Goal: Task Accomplishment & Management: Use online tool/utility

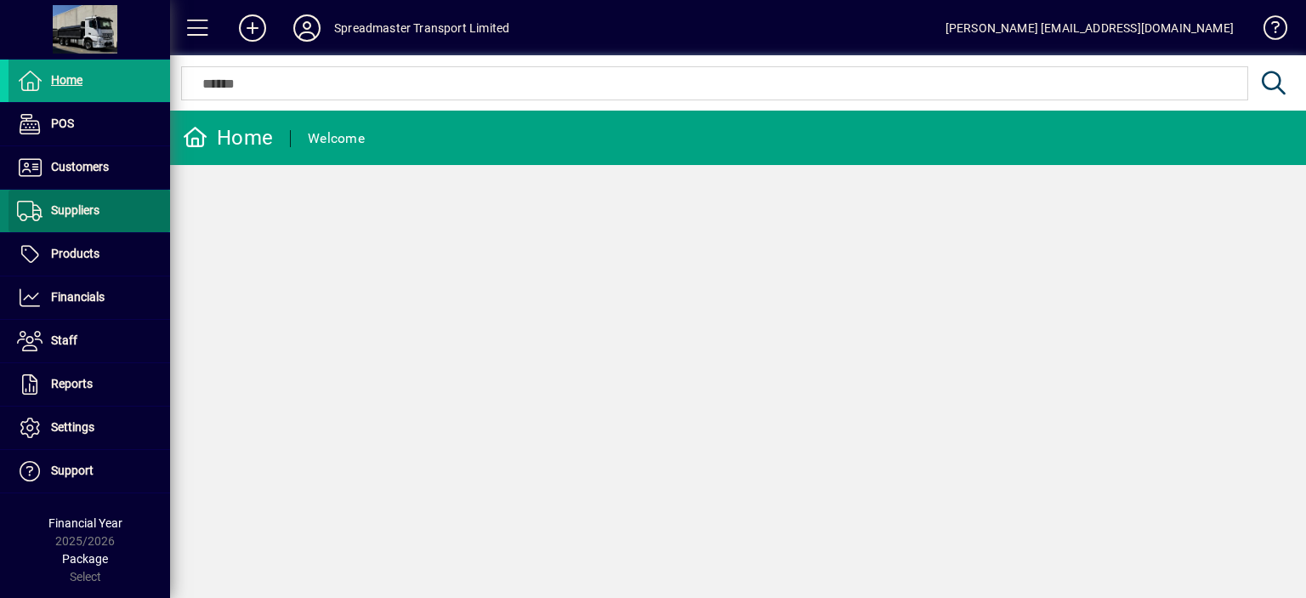
click at [75, 210] on span "Suppliers" at bounding box center [75, 210] width 48 height 14
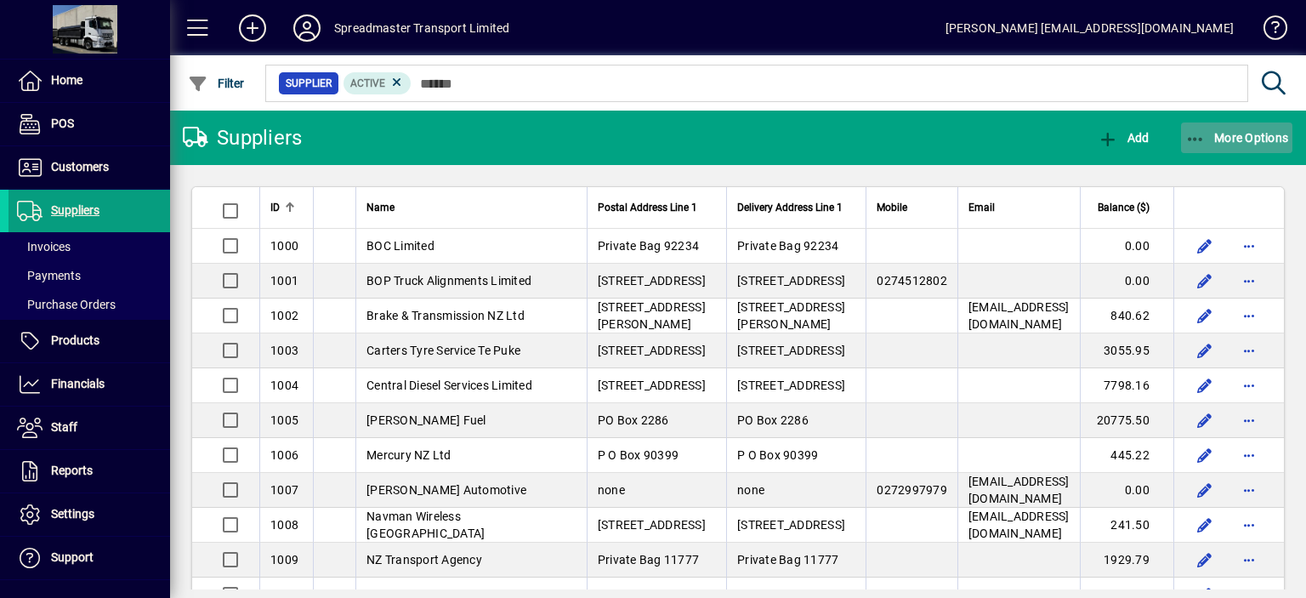
click at [1246, 135] on span "More Options" at bounding box center [1237, 138] width 104 height 14
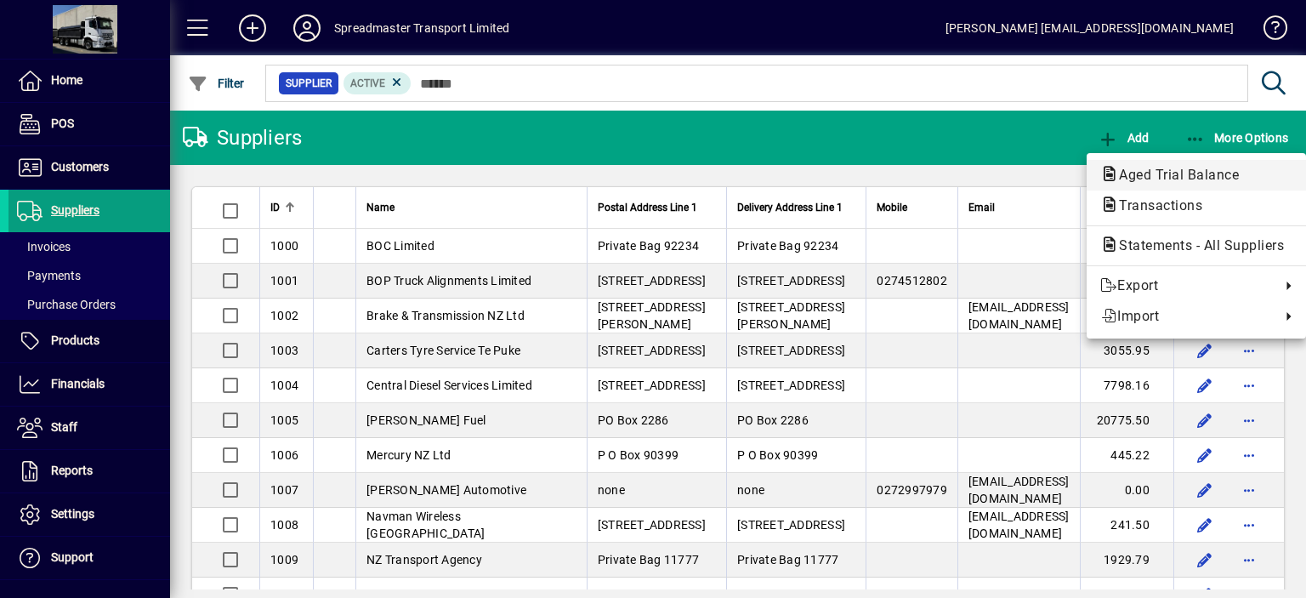
click at [1155, 172] on span "Aged Trial Balance" at bounding box center [1173, 175] width 147 height 16
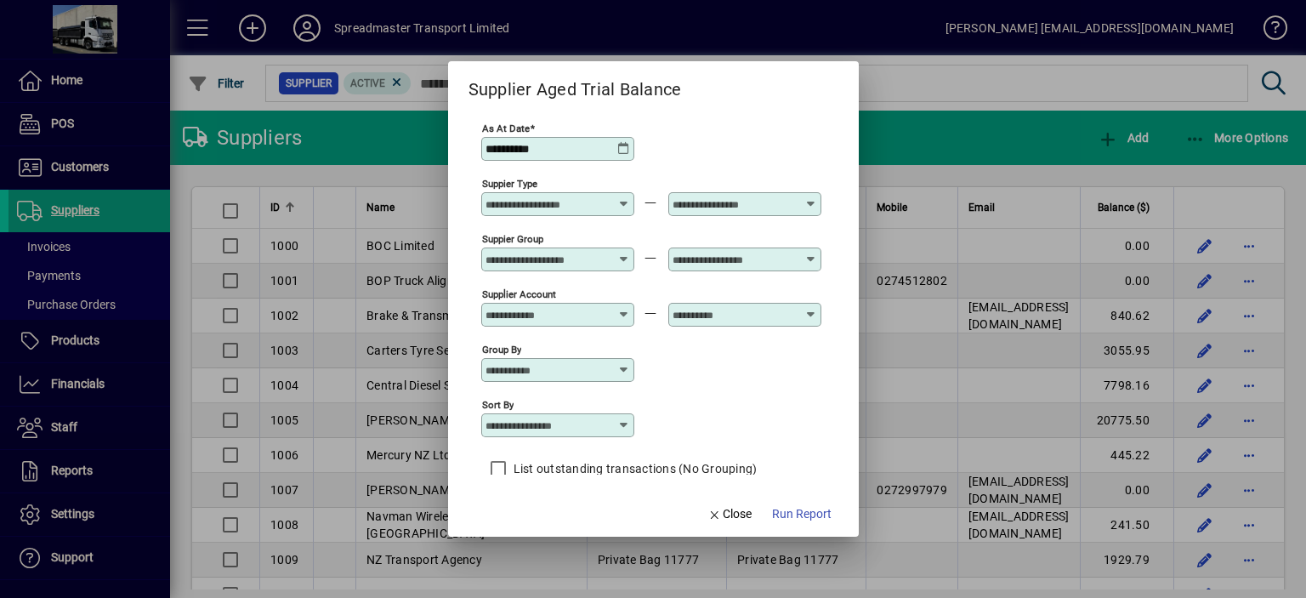
scroll to position [14, 0]
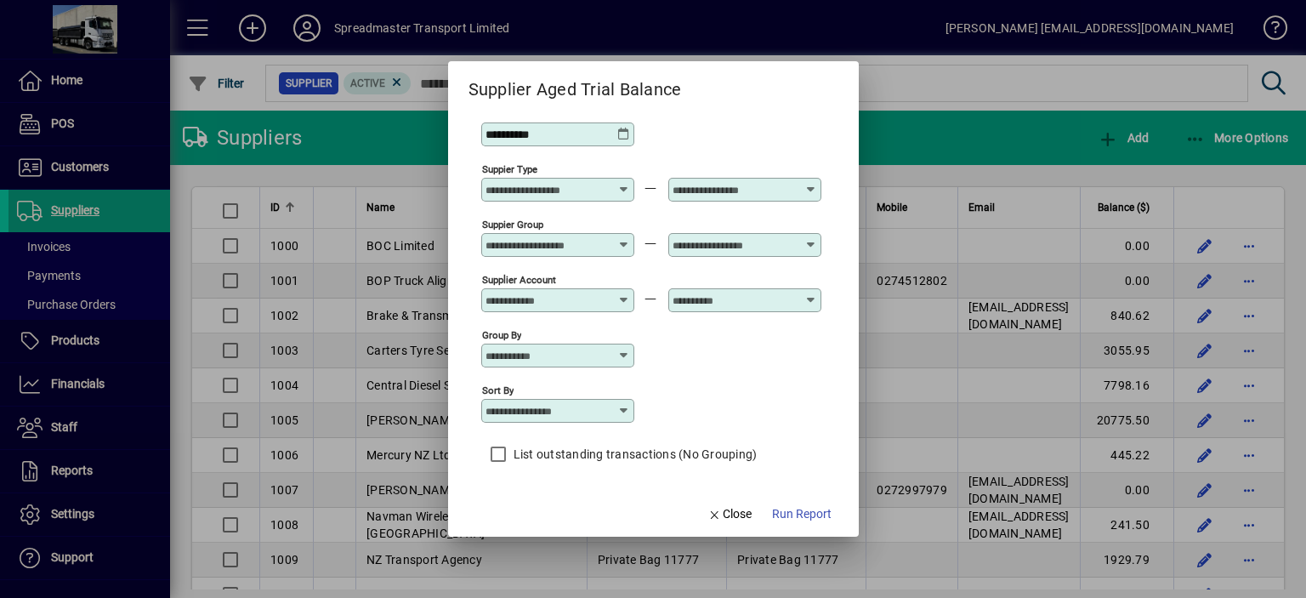
click at [621, 410] on icon at bounding box center [624, 411] width 14 height 14
click at [544, 515] on div "Supplier Name" at bounding box center [535, 514] width 82 height 18
type input "**********"
click at [779, 514] on span "Run Report" at bounding box center [801, 514] width 59 height 18
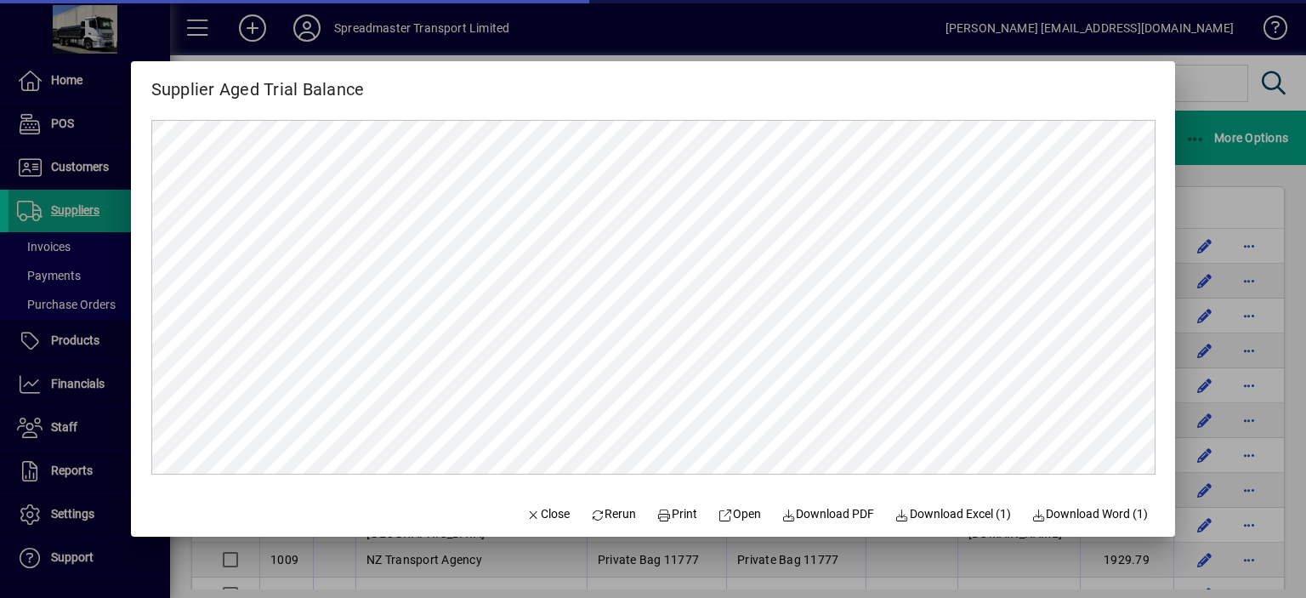
scroll to position [0, 0]
click at [603, 513] on span "Rerun" at bounding box center [613, 514] width 47 height 18
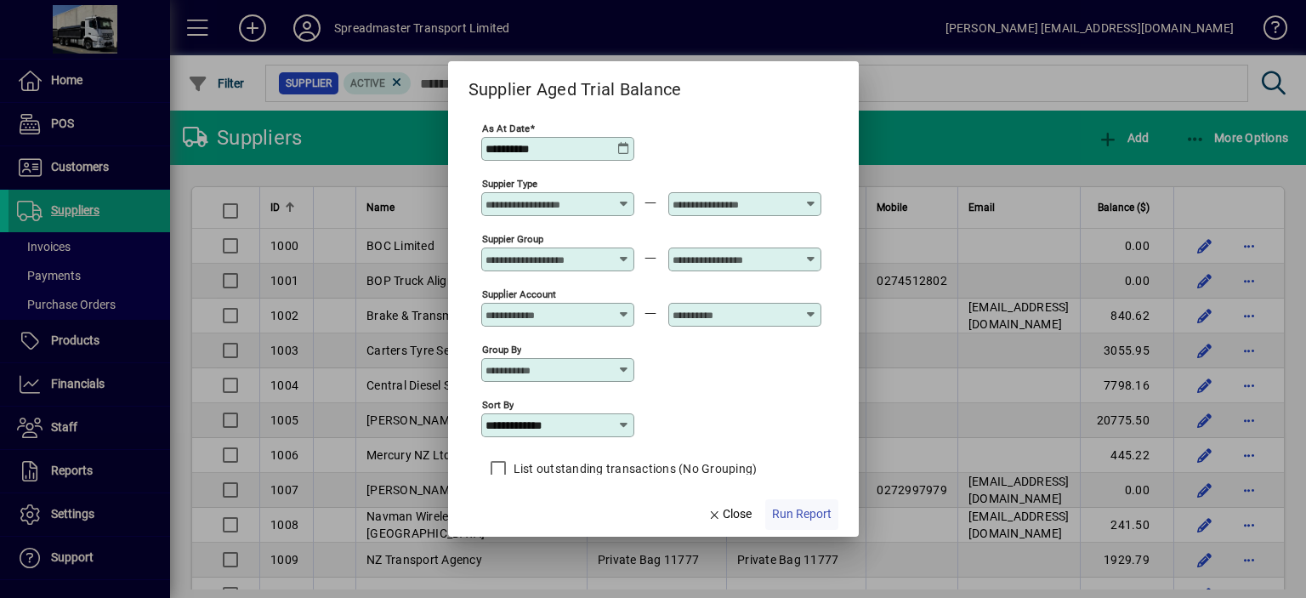
click at [809, 513] on span "Run Report" at bounding box center [801, 514] width 59 height 18
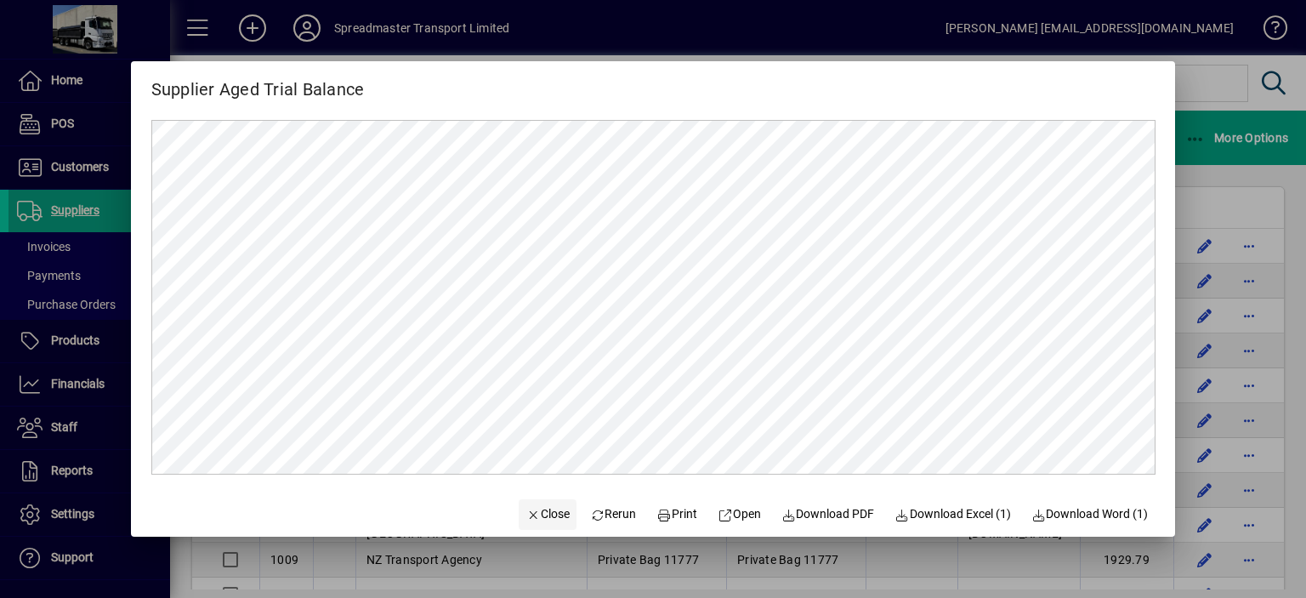
click at [537, 511] on span "Close" at bounding box center [547, 514] width 44 height 18
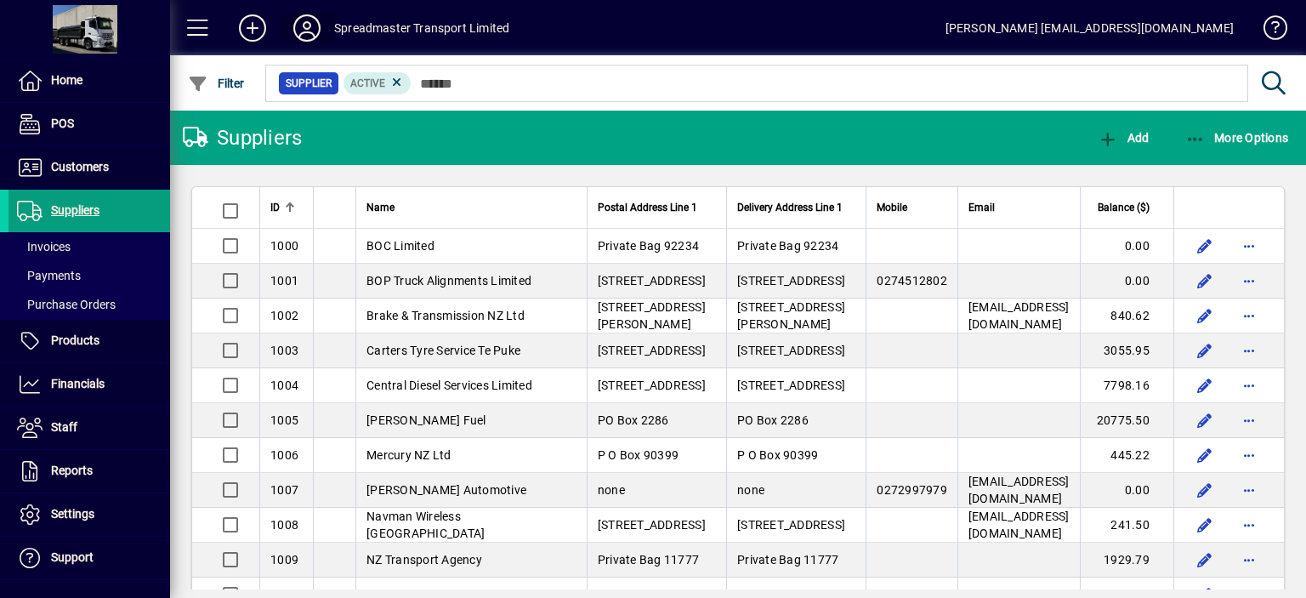
click at [304, 20] on icon at bounding box center [307, 27] width 34 height 27
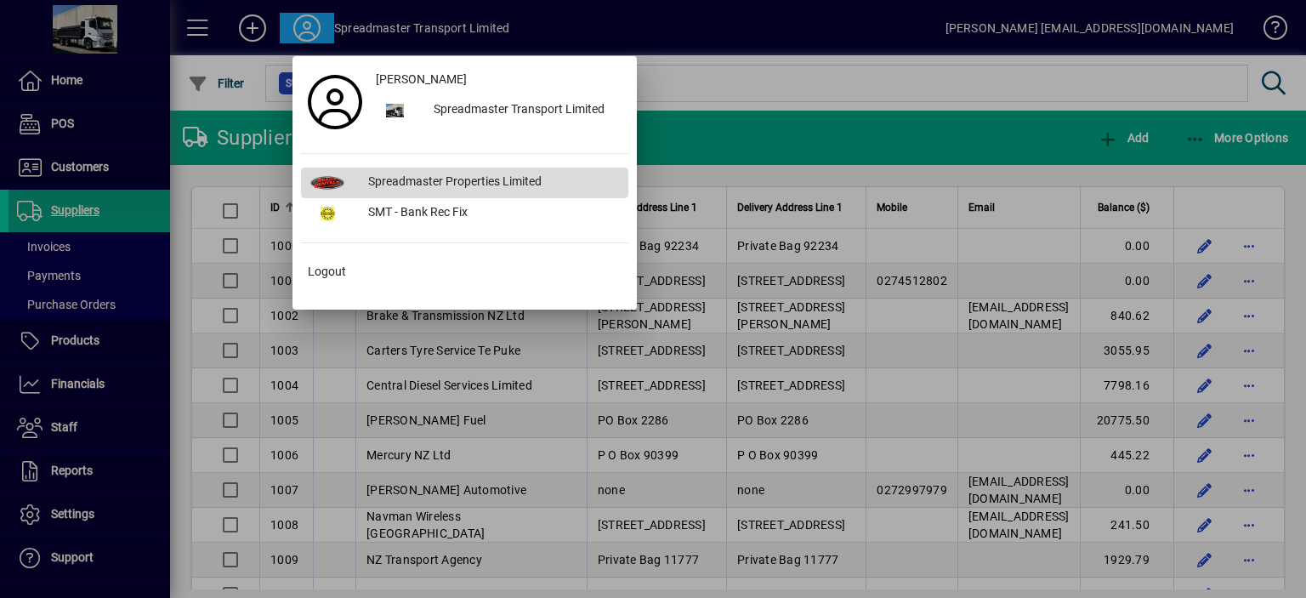
click at [405, 180] on div "Spreadmaster Properties Limited" at bounding box center [491, 182] width 274 height 31
